Goal: Task Accomplishment & Management: Manage account settings

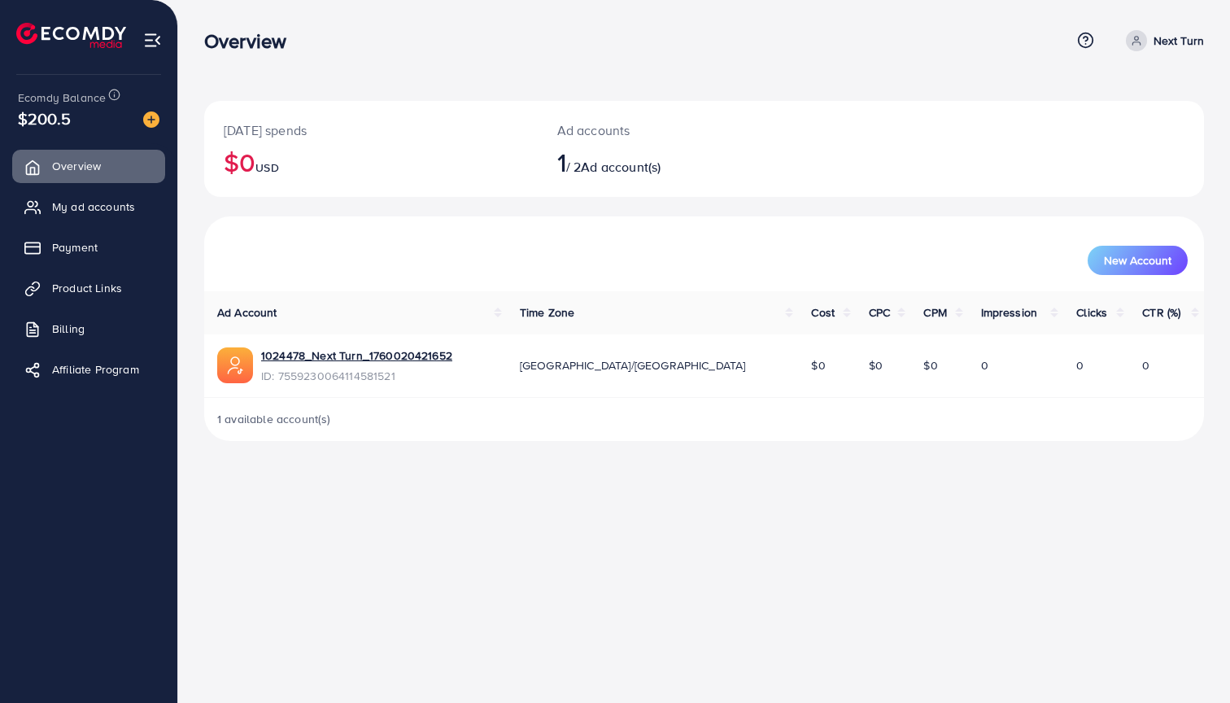
click at [71, 123] on span "$200.5" at bounding box center [44, 119] width 53 height 24
click at [461, 116] on div "[DATE] spends $0 USD" at bounding box center [371, 149] width 334 height 96
click at [355, 351] on link "1024478_Next Turn_1760020421652" at bounding box center [356, 355] width 191 height 16
click at [89, 213] on span "My ad accounts" at bounding box center [97, 206] width 83 height 16
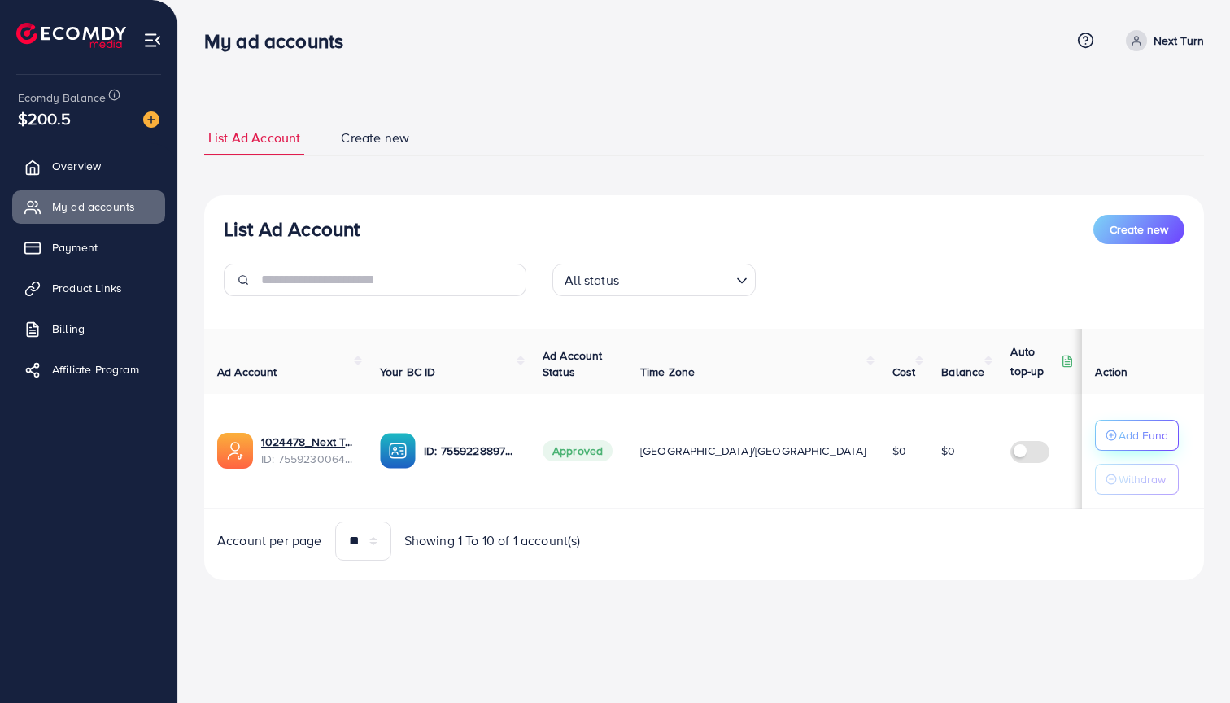
click at [1126, 438] on p "Add Fund" at bounding box center [1144, 435] width 50 height 20
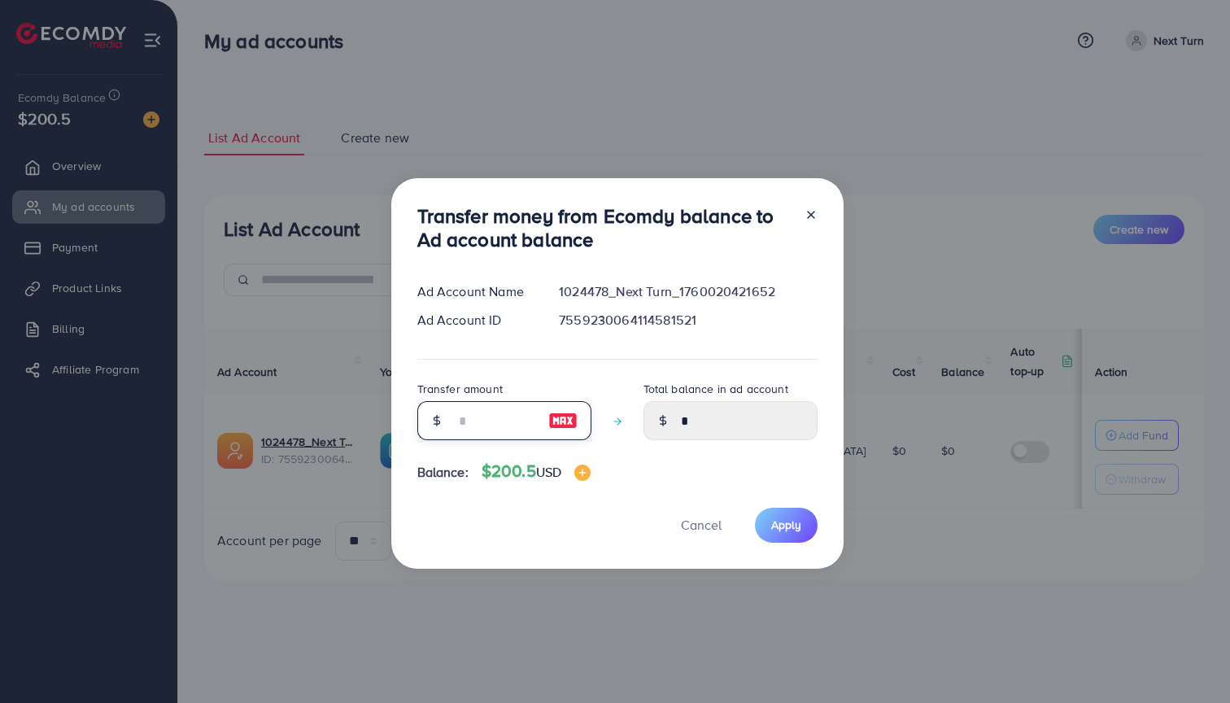
click at [472, 421] on input "number" at bounding box center [495, 420] width 81 height 39
type input "*"
type input "****"
type input "**"
type input "*****"
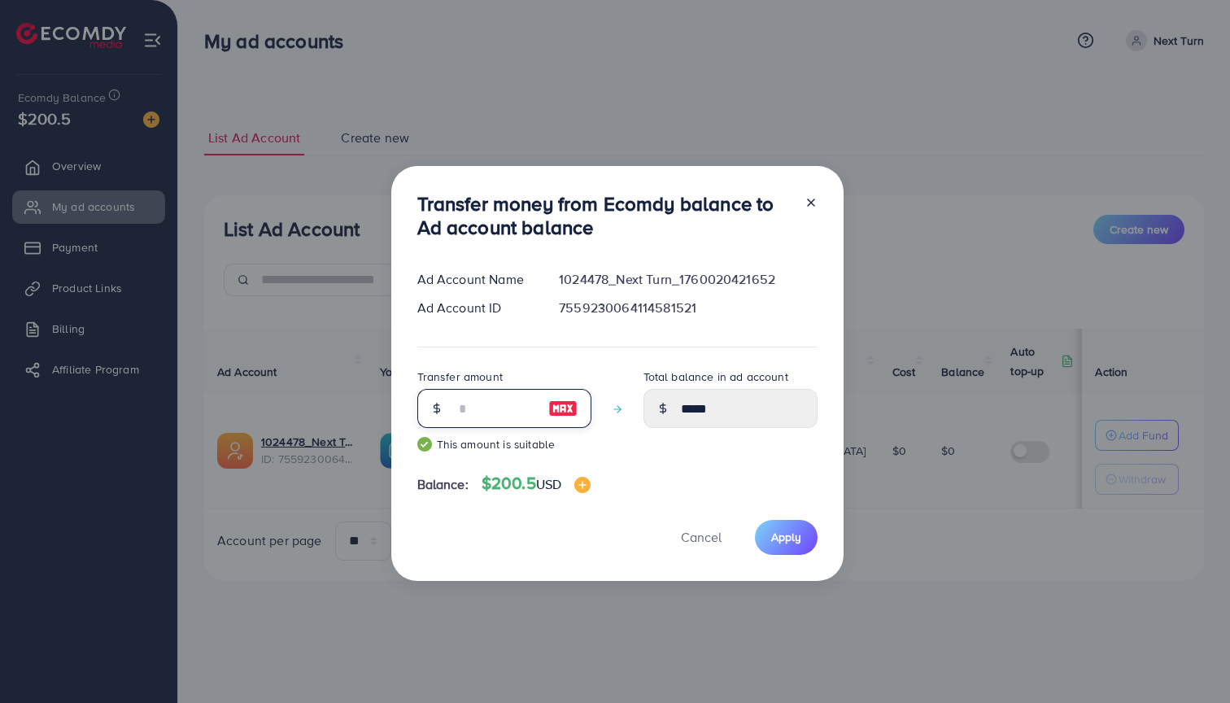
type input "**"
drag, startPoint x: 444, startPoint y: 234, endPoint x: 663, endPoint y: 234, distance: 218.8
click at [663, 234] on h3 "Transfer money from Ecomdy balance to Ad account balance" at bounding box center [604, 215] width 374 height 47
click at [773, 521] on button "Apply" at bounding box center [786, 537] width 63 height 35
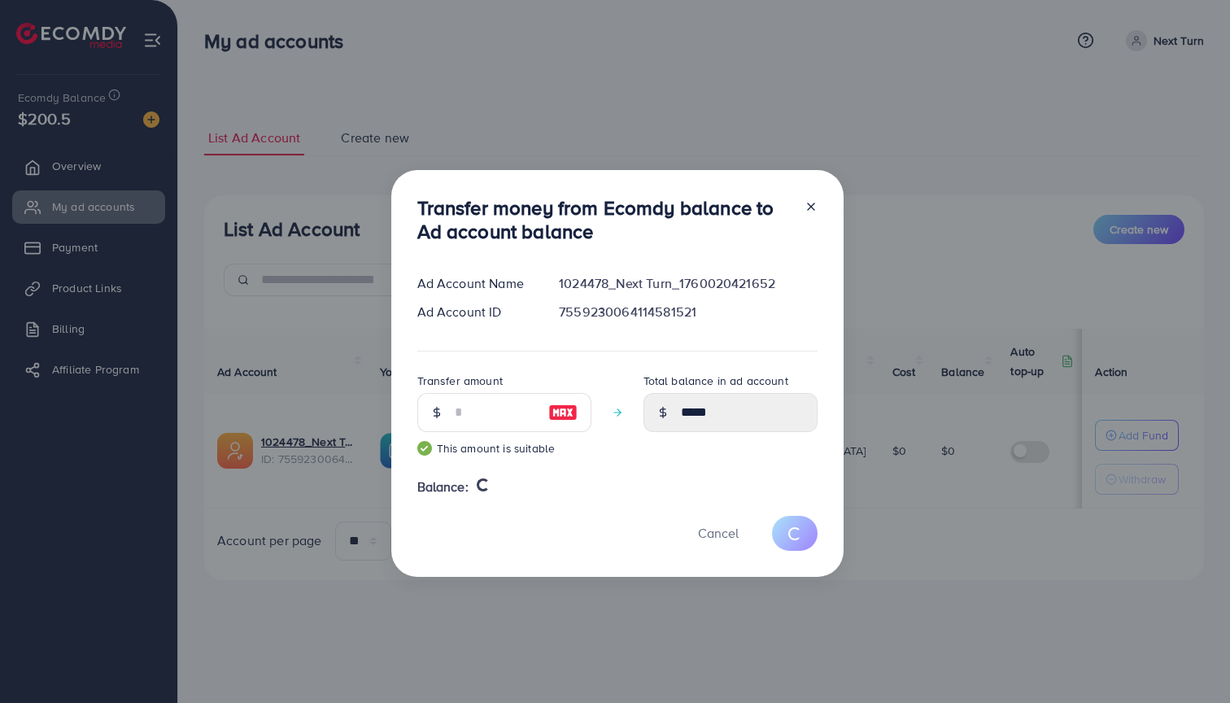
type input "*"
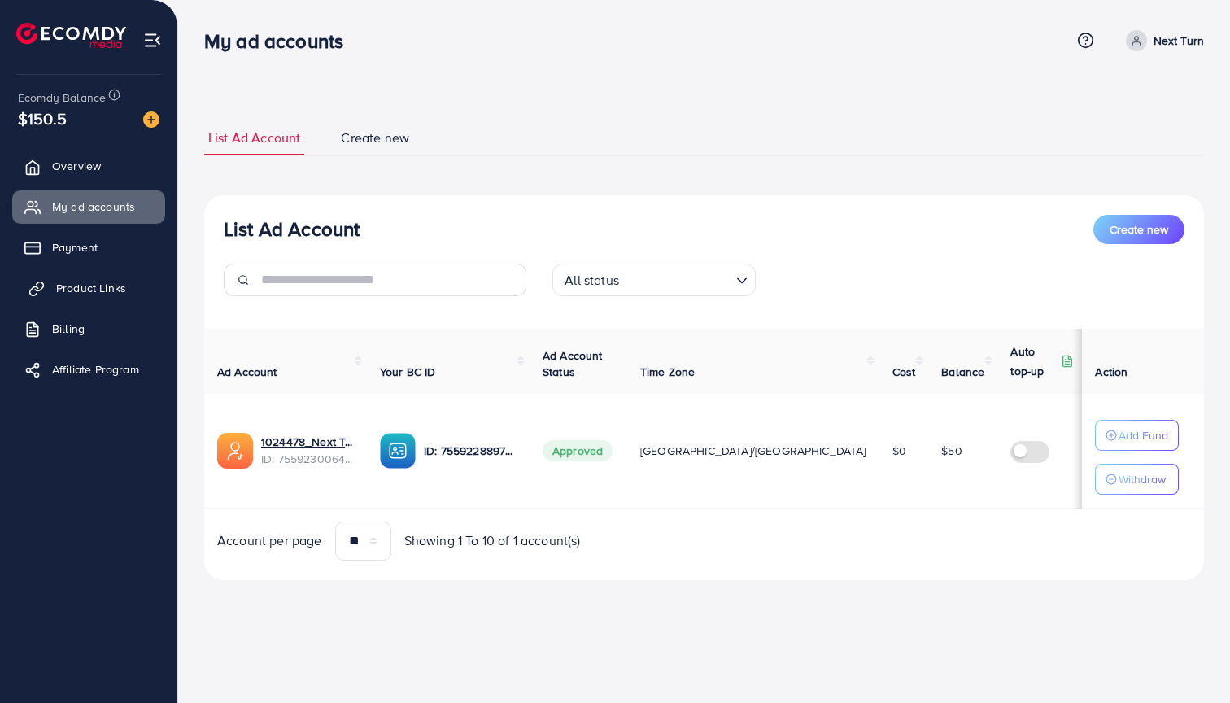
click at [111, 293] on span "Product Links" at bounding box center [91, 288] width 70 height 16
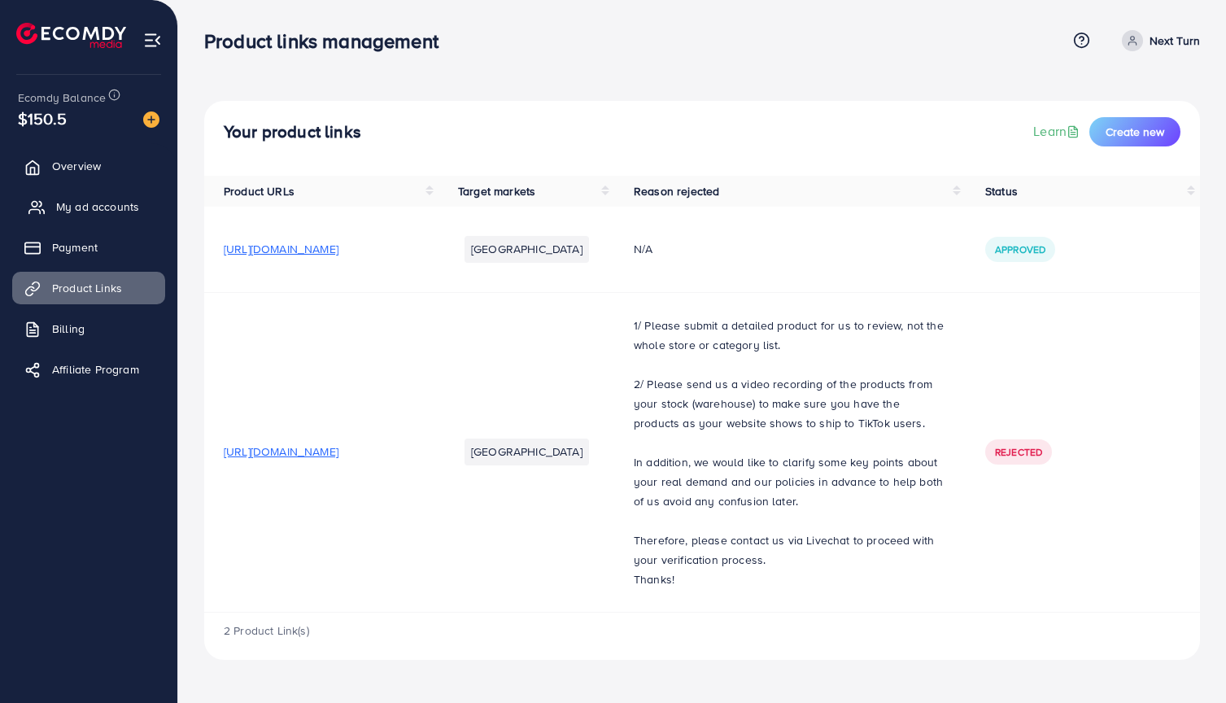
click at [99, 211] on span "My ad accounts" at bounding box center [97, 206] width 83 height 16
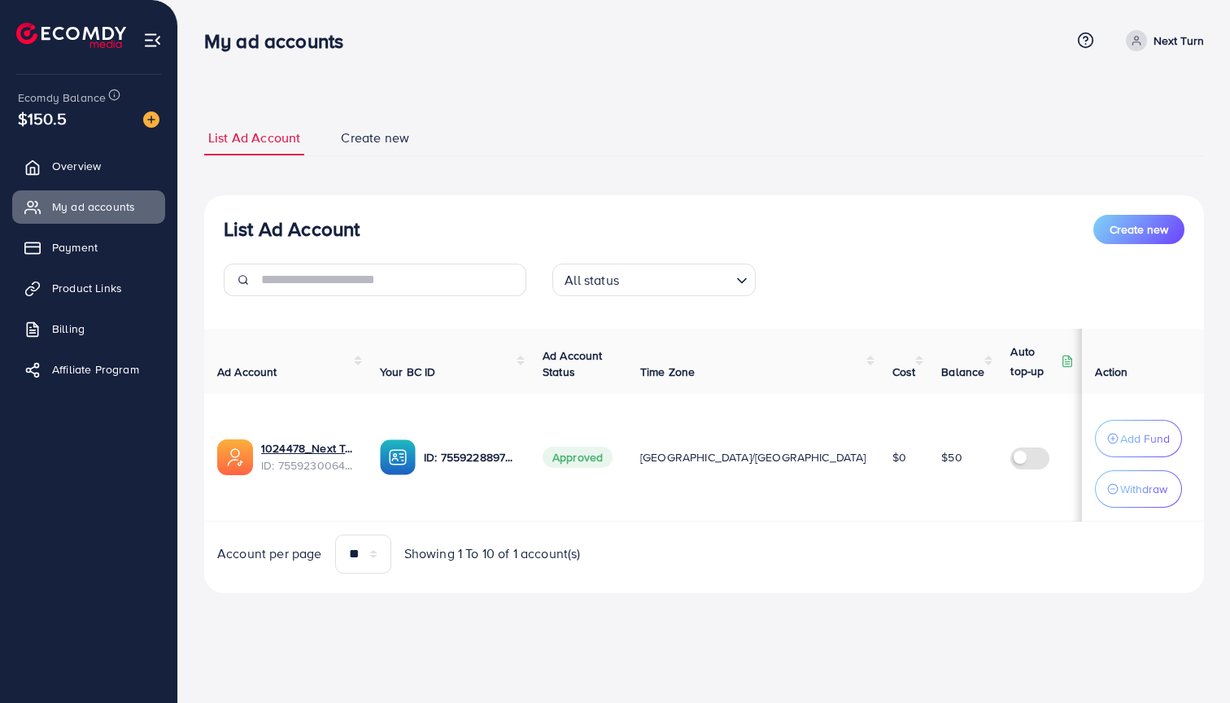
click at [384, 142] on span "Create new" at bounding box center [375, 138] width 68 height 19
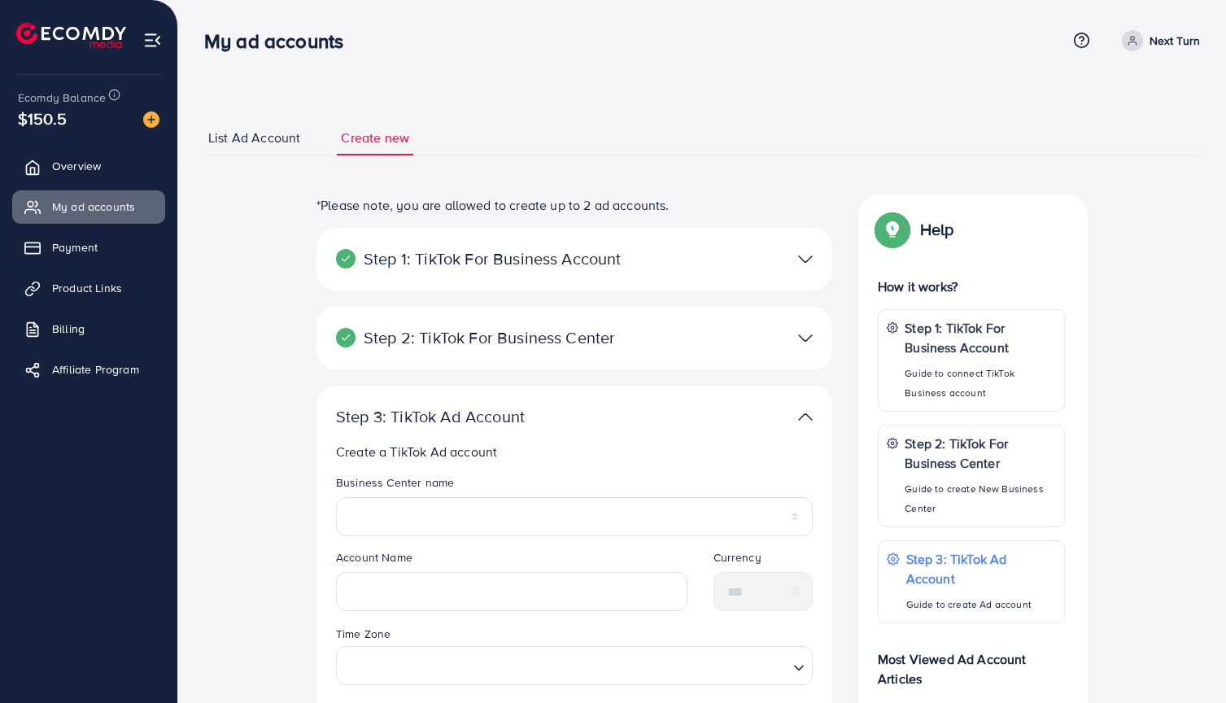
click at [262, 142] on span "List Ad Account" at bounding box center [254, 138] width 92 height 19
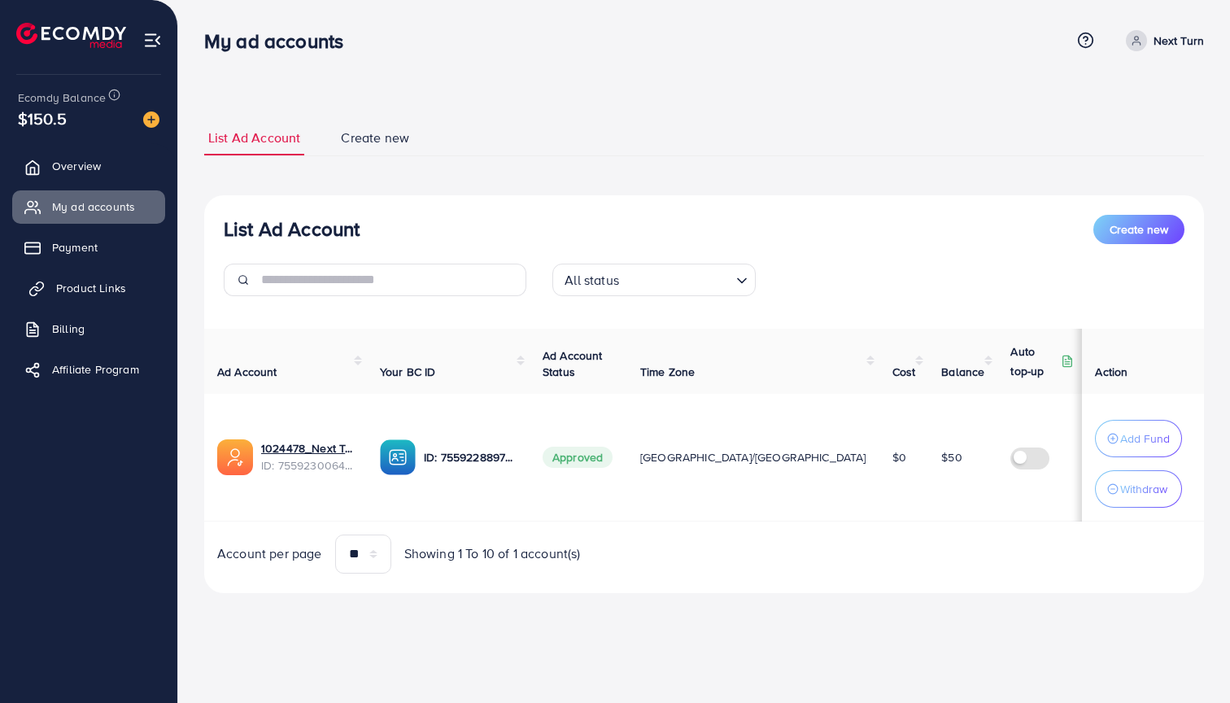
click at [107, 276] on link "Product Links" at bounding box center [88, 288] width 153 height 33
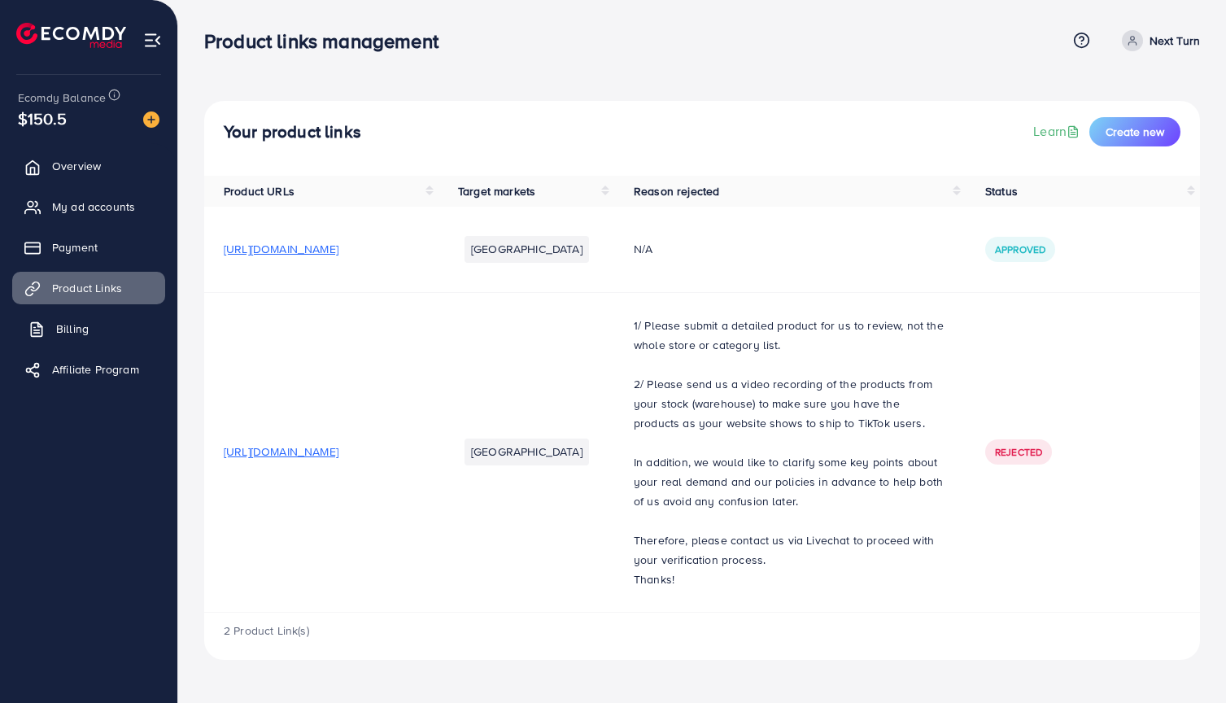
click at [86, 332] on span "Billing" at bounding box center [72, 329] width 33 height 16
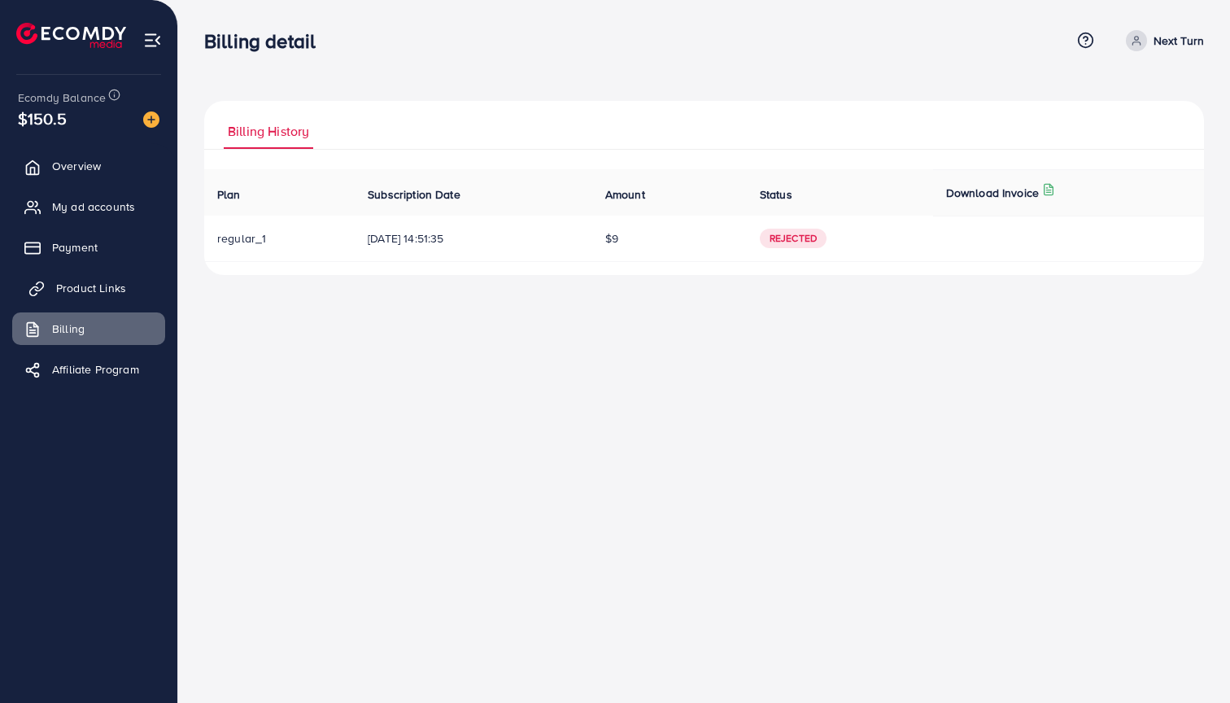
click at [77, 272] on link "Product Links" at bounding box center [88, 288] width 153 height 33
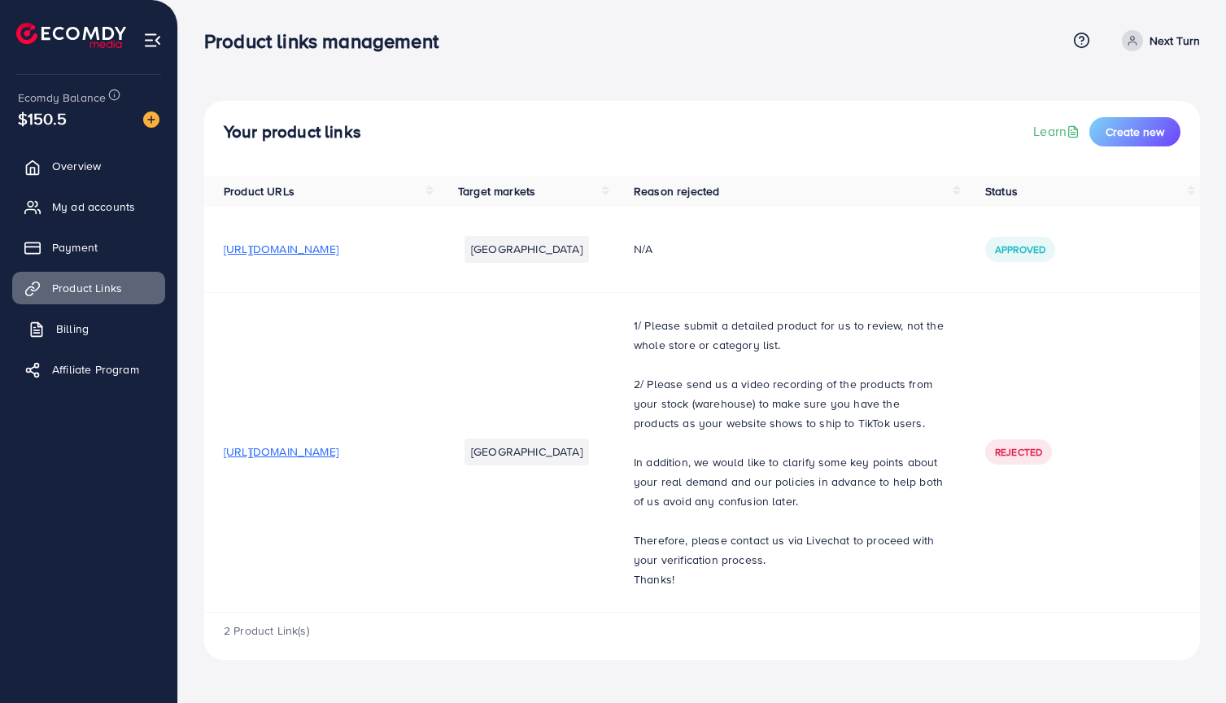
click at [77, 323] on span "Billing" at bounding box center [72, 329] width 33 height 16
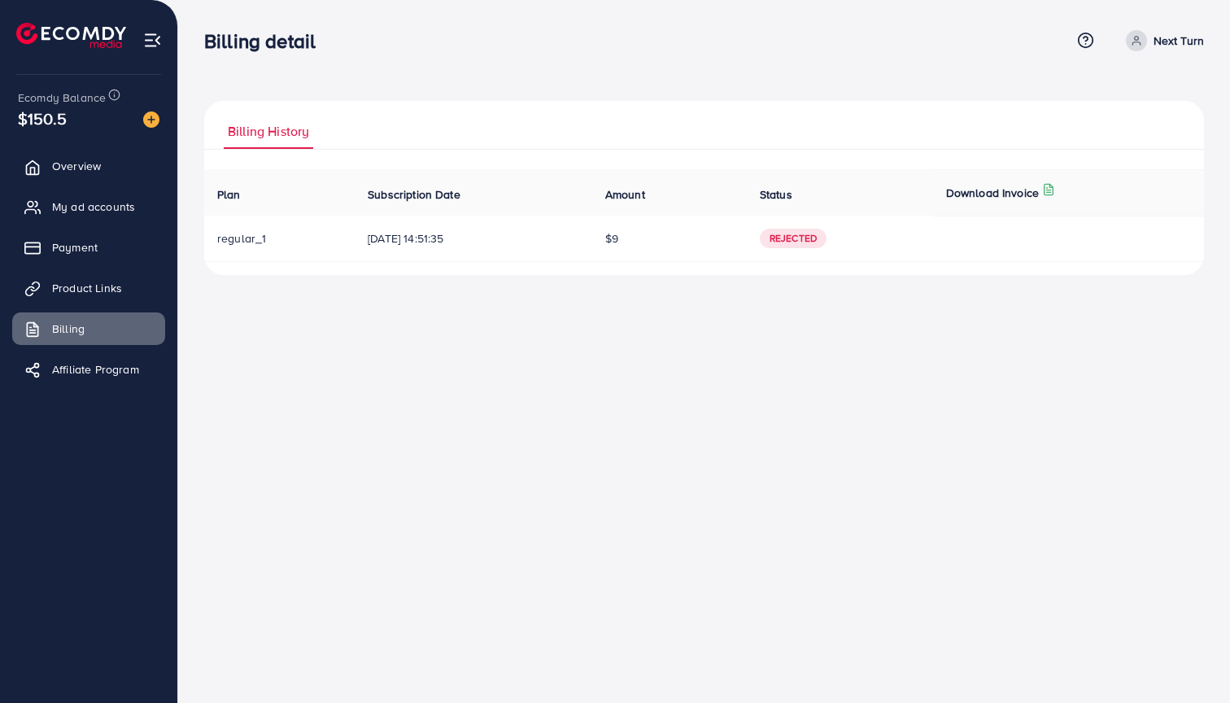
drag, startPoint x: 359, startPoint y: 242, endPoint x: 629, endPoint y: 241, distance: 270.1
click at [629, 241] on tr "regular_1 [DATE] 14:51:35 $9 Rejected" at bounding box center [704, 239] width 1000 height 46
click at [112, 260] on link "Payment" at bounding box center [88, 247] width 153 height 33
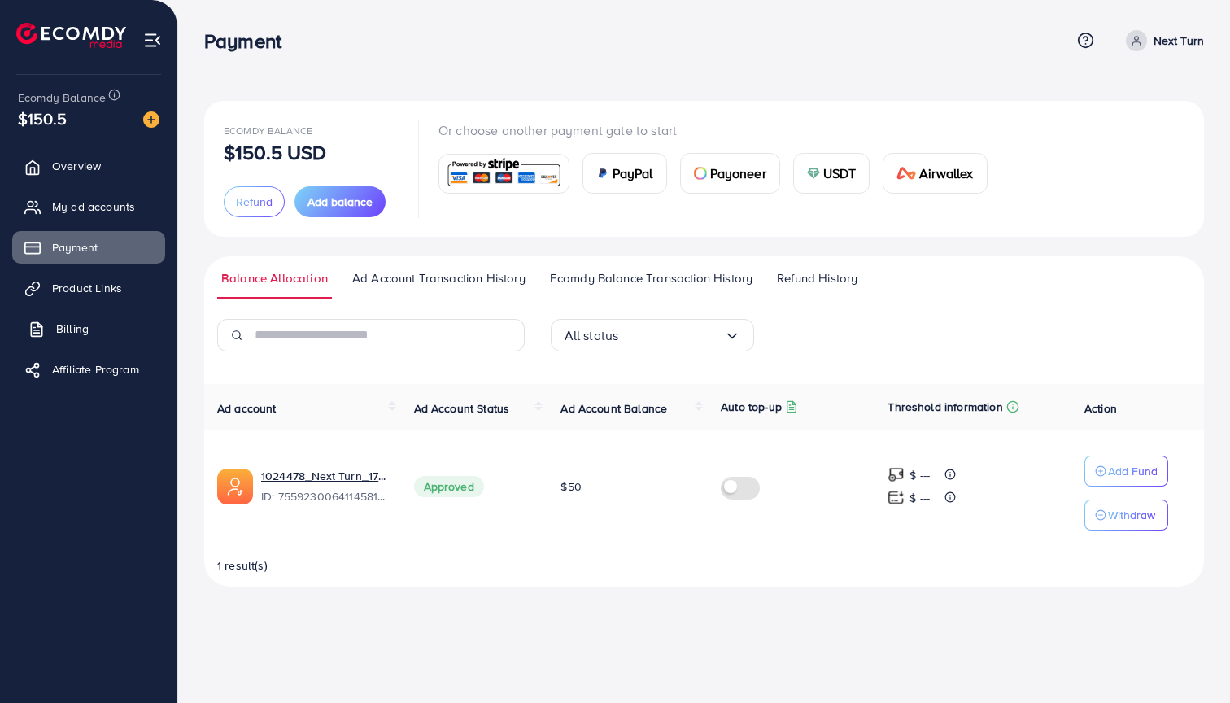
click at [87, 334] on span "Billing" at bounding box center [72, 329] width 33 height 16
